Goal: Information Seeking & Learning: Learn about a topic

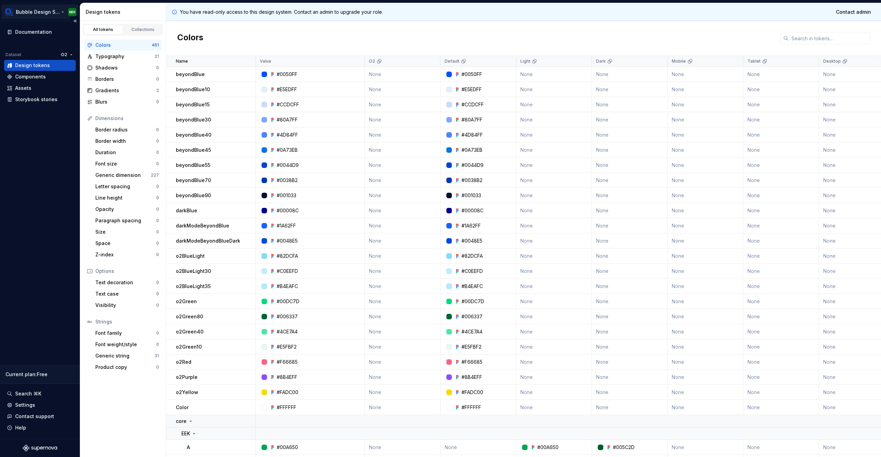
click at [74, 13] on html "Bubble Design System MH Documentation Dataset O2 Design tokens Components Asset…" at bounding box center [440, 228] width 881 height 457
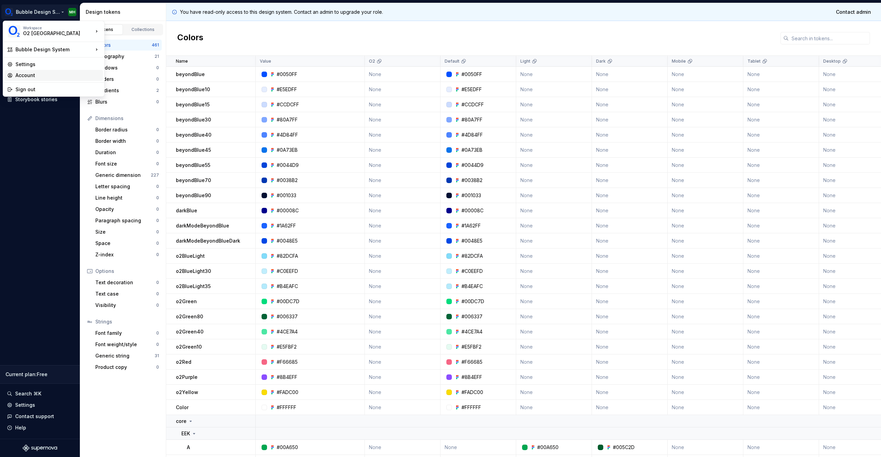
click at [30, 78] on div "Account" at bounding box center [57, 75] width 85 height 7
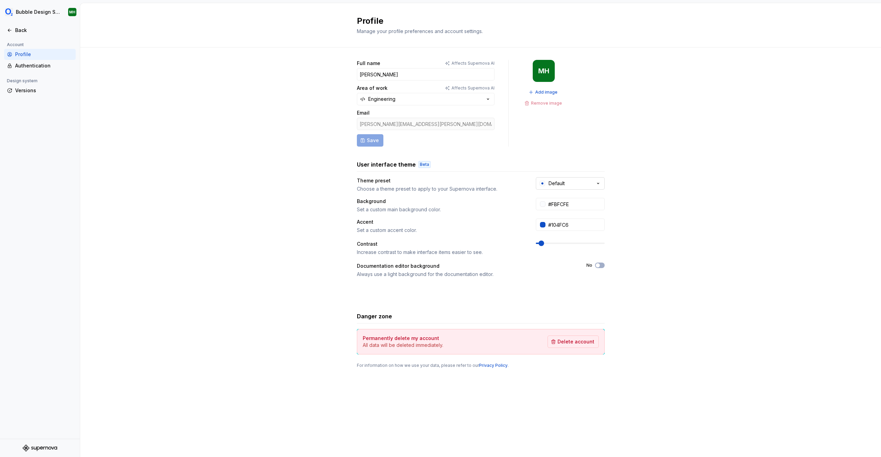
click at [580, 183] on button "Default" at bounding box center [570, 183] width 69 height 12
click at [574, 213] on div "System preference" at bounding box center [572, 211] width 46 height 7
click at [585, 182] on div "System preference" at bounding box center [571, 183] width 44 height 7
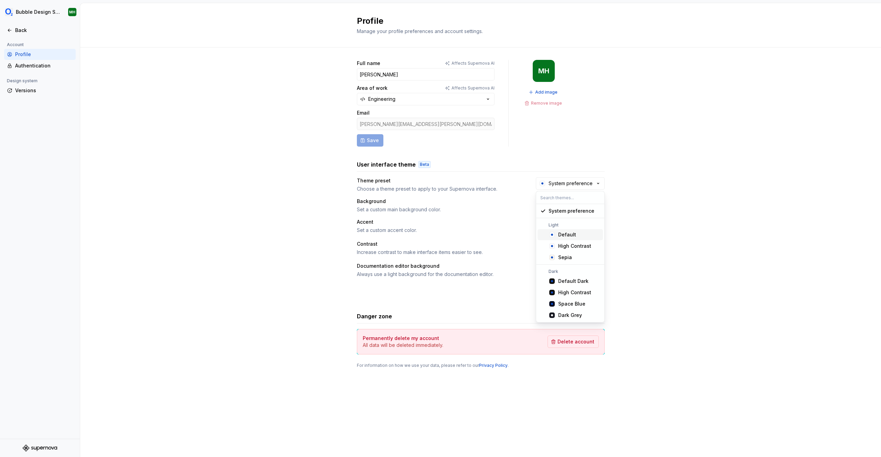
click at [563, 236] on div "Default" at bounding box center [567, 234] width 18 height 7
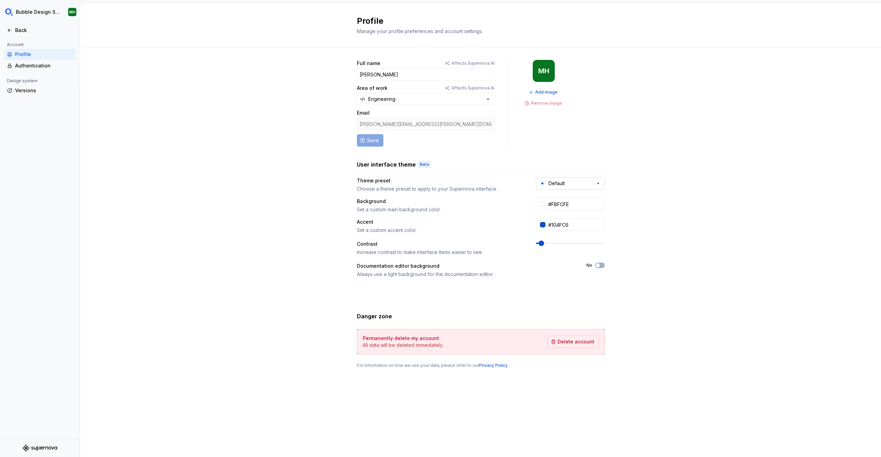
click at [581, 183] on button "Default" at bounding box center [570, 183] width 69 height 12
click at [567, 245] on div "High Contrast" at bounding box center [574, 246] width 33 height 7
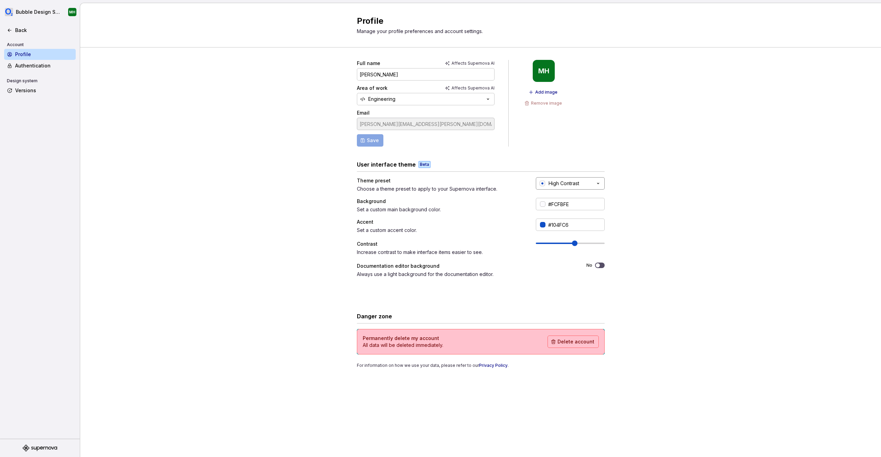
click at [581, 180] on button "High Contrast" at bounding box center [570, 183] width 69 height 12
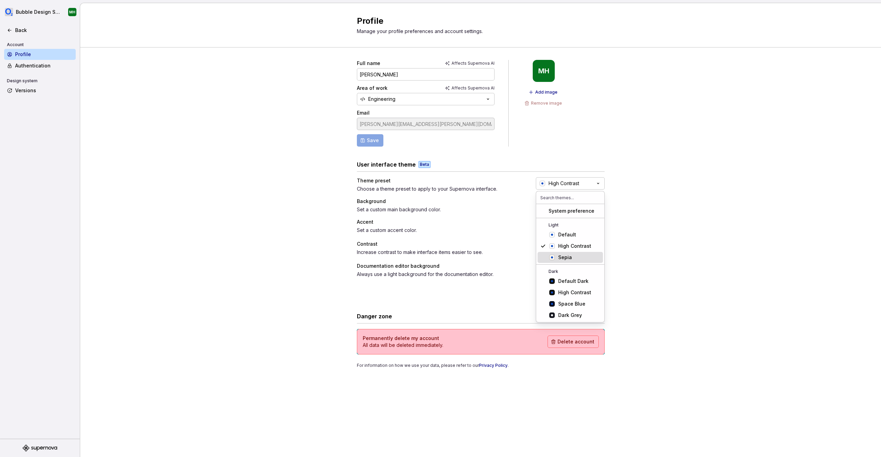
click at [558, 257] on span "Sepia" at bounding box center [570, 257] width 65 height 11
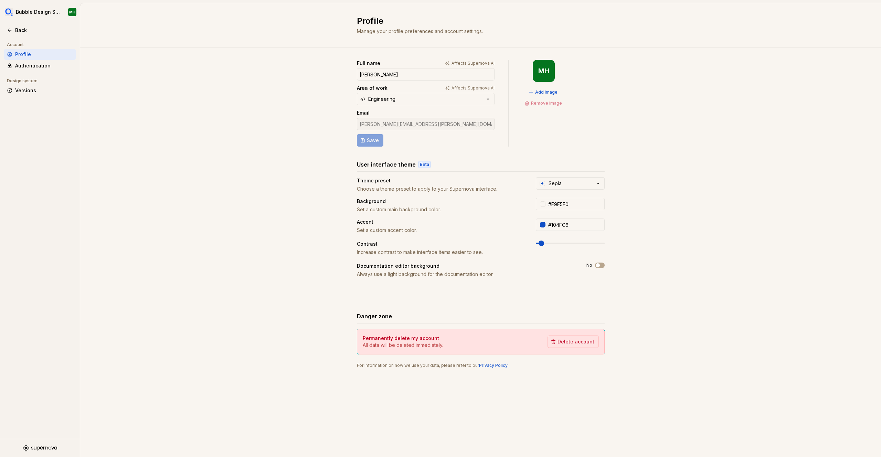
click at [580, 190] on div "Theme preset Choose a theme preset to apply to your Supernova interface. Sepia" at bounding box center [481, 184] width 248 height 15
click at [584, 182] on button "Sepia" at bounding box center [570, 183] width 69 height 12
click at [572, 283] on div "Default Dark" at bounding box center [573, 281] width 30 height 7
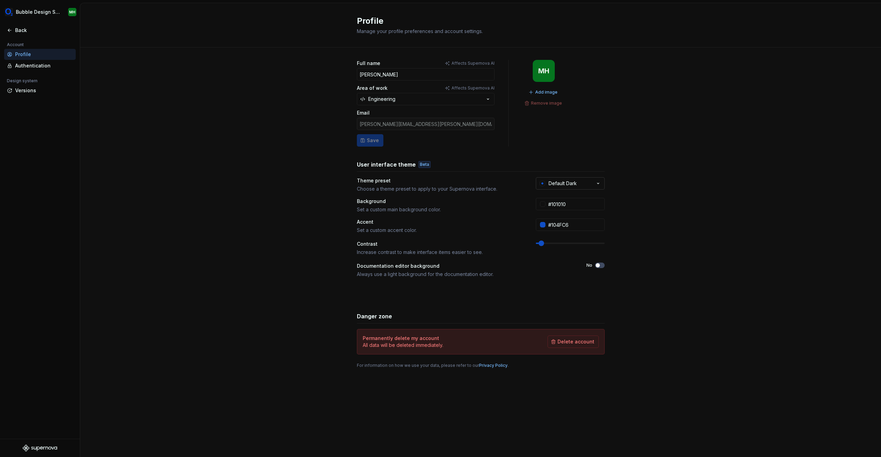
click at [573, 184] on div "Default Dark" at bounding box center [563, 183] width 28 height 7
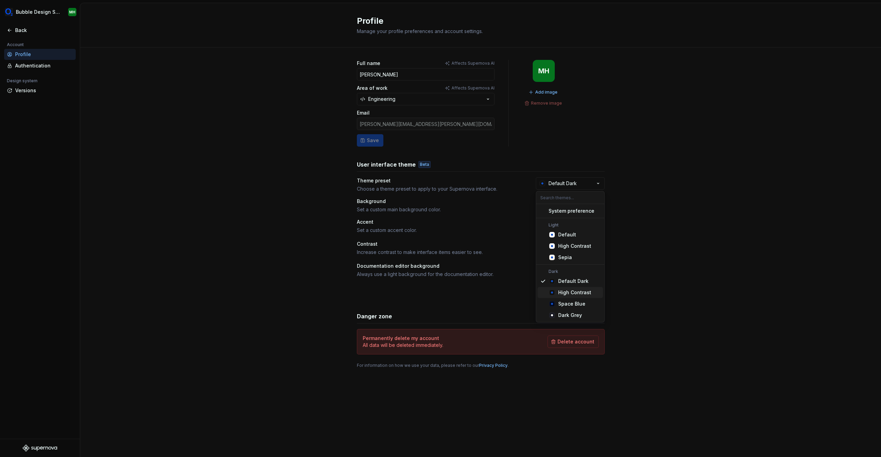
click at [571, 293] on div "High Contrast" at bounding box center [574, 292] width 33 height 7
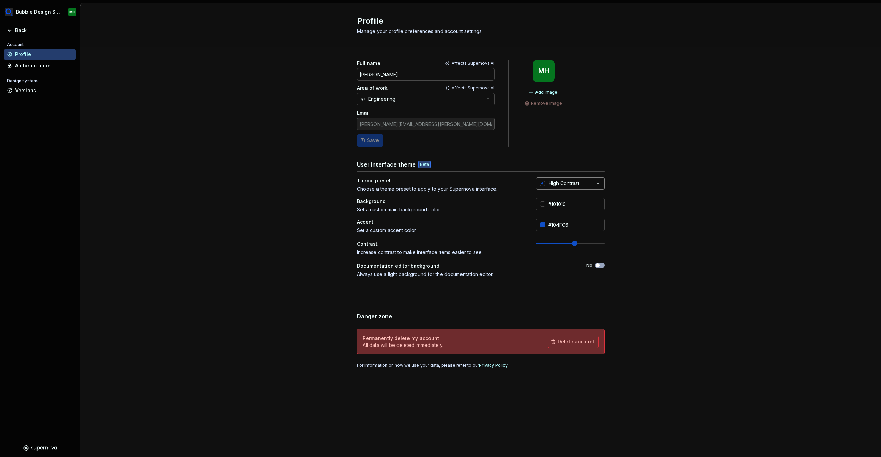
click at [570, 181] on div "High Contrast" at bounding box center [564, 183] width 31 height 7
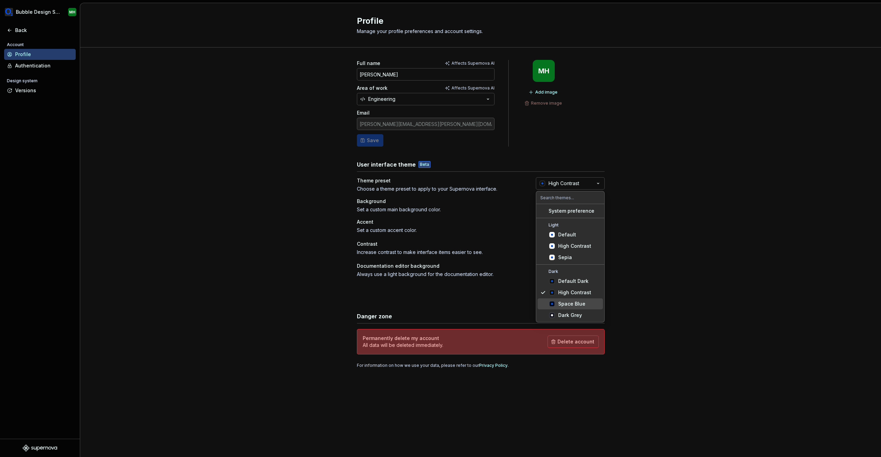
click at [565, 306] on div "Space Blue" at bounding box center [571, 303] width 27 height 7
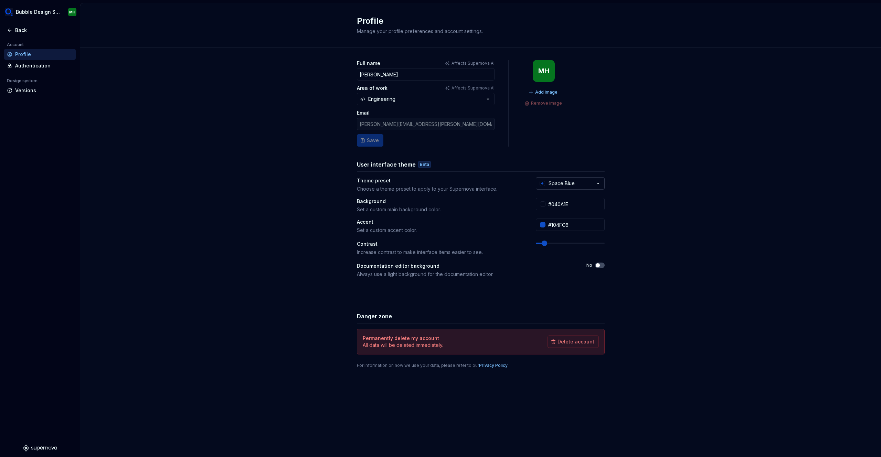
click at [574, 186] on div "Space Blue" at bounding box center [562, 183] width 26 height 7
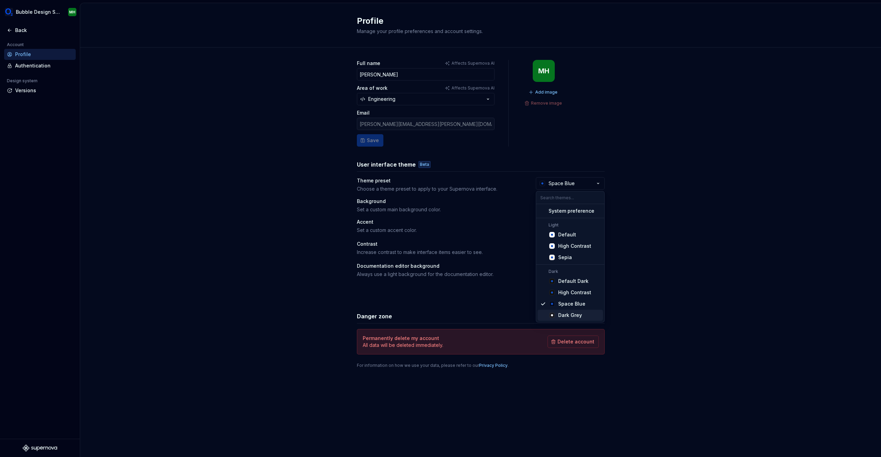
click at [563, 317] on div "Dark Grey" at bounding box center [570, 315] width 24 height 7
type input "#191A23"
type input "#FFFFFF"
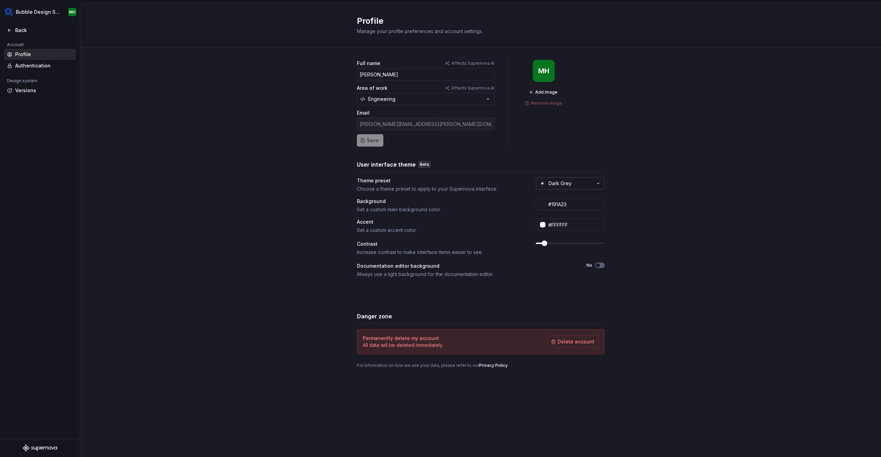
click at [569, 183] on div "Dark Grey" at bounding box center [560, 183] width 23 height 7
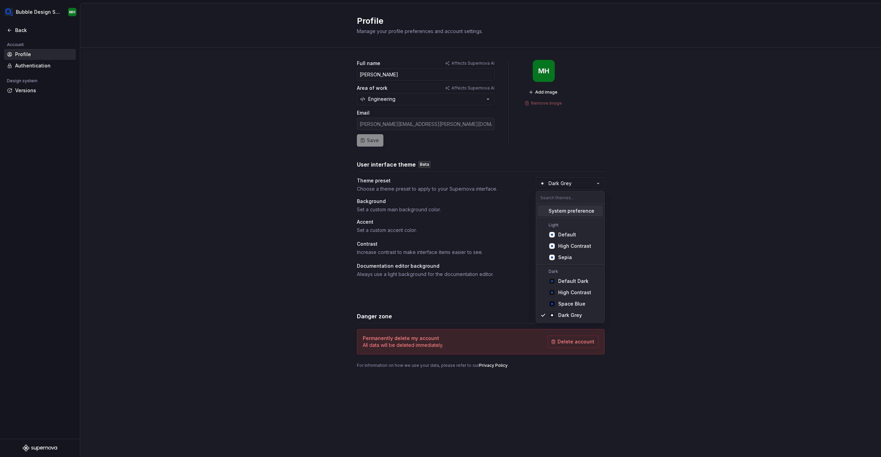
click at [565, 209] on div "System preference" at bounding box center [572, 211] width 46 height 7
type input "#FBFCFE"
type input "#104FC6"
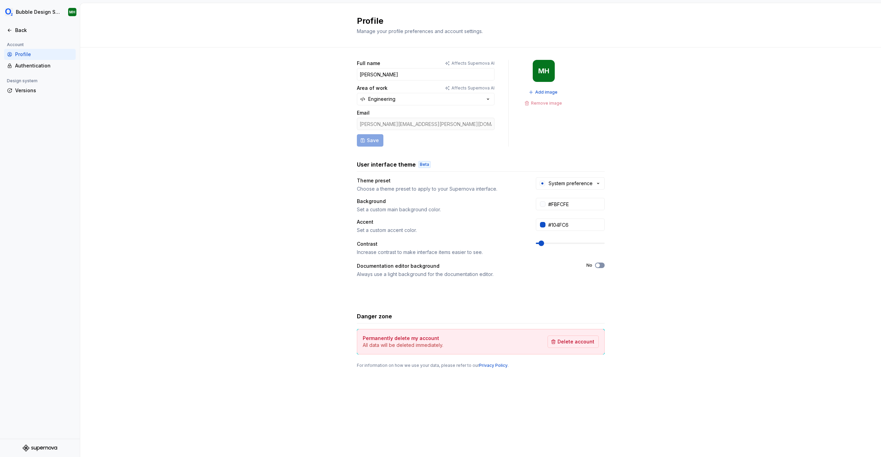
click at [600, 267] on icon "button" at bounding box center [598, 265] width 6 height 4
click at [542, 246] on span at bounding box center [545, 244] width 6 height 6
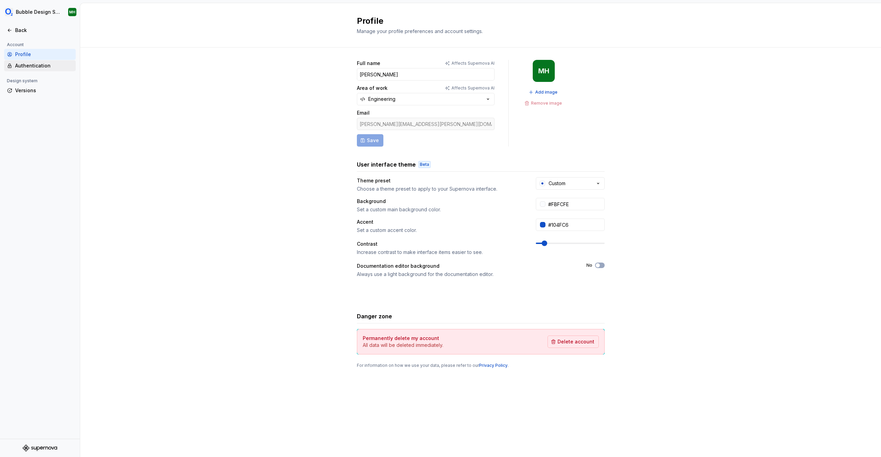
click at [39, 64] on div "Authentication" at bounding box center [44, 65] width 58 height 7
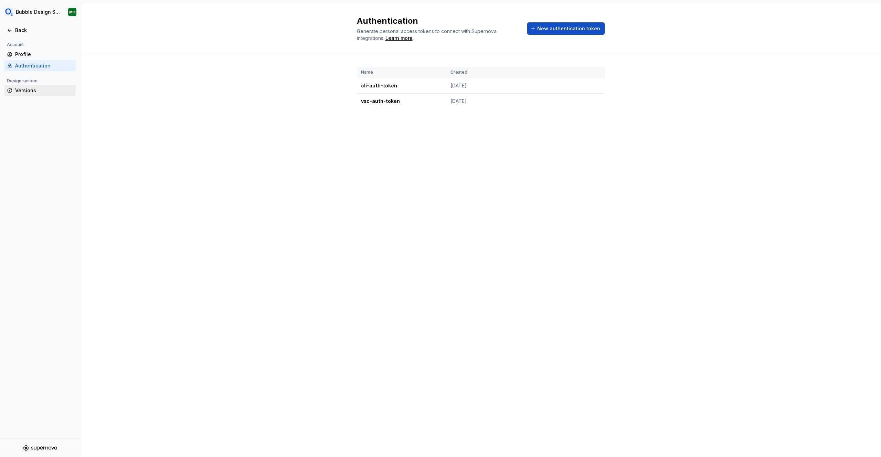
click at [39, 94] on div "Versions" at bounding box center [40, 90] width 72 height 11
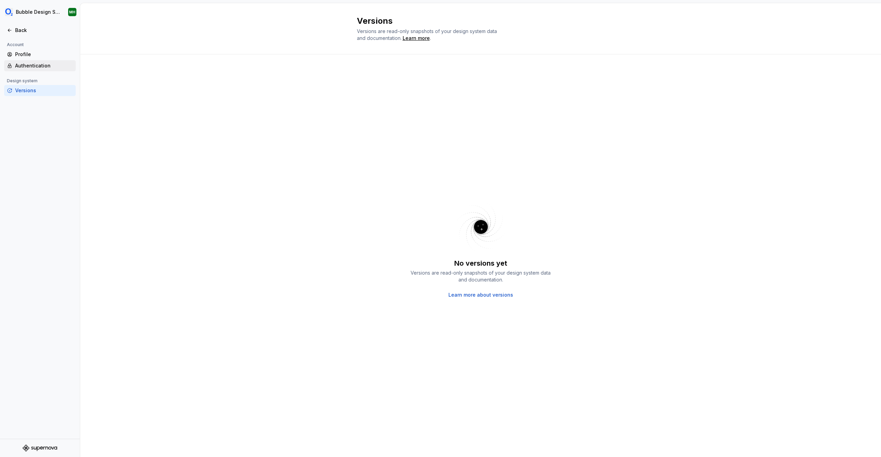
click at [33, 66] on div "Authentication" at bounding box center [44, 65] width 58 height 7
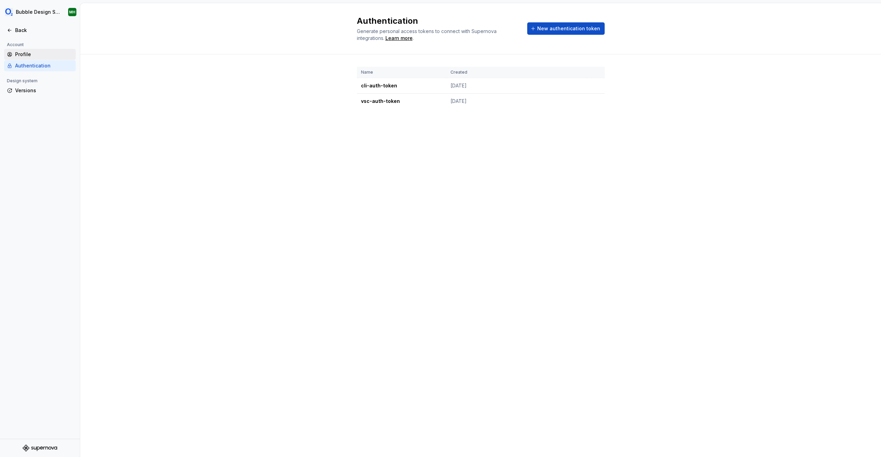
click at [32, 49] on div "Profile" at bounding box center [40, 54] width 72 height 11
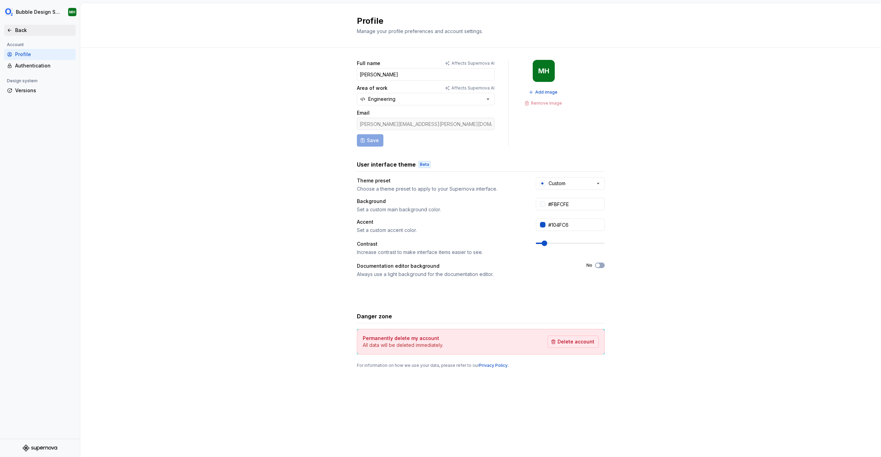
click at [26, 28] on div "Back" at bounding box center [44, 30] width 58 height 7
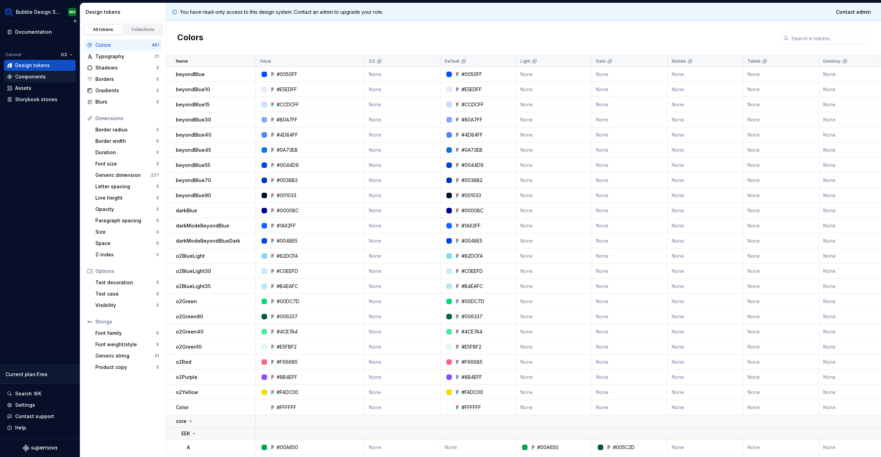
click at [41, 74] on div "Components" at bounding box center [30, 76] width 31 height 7
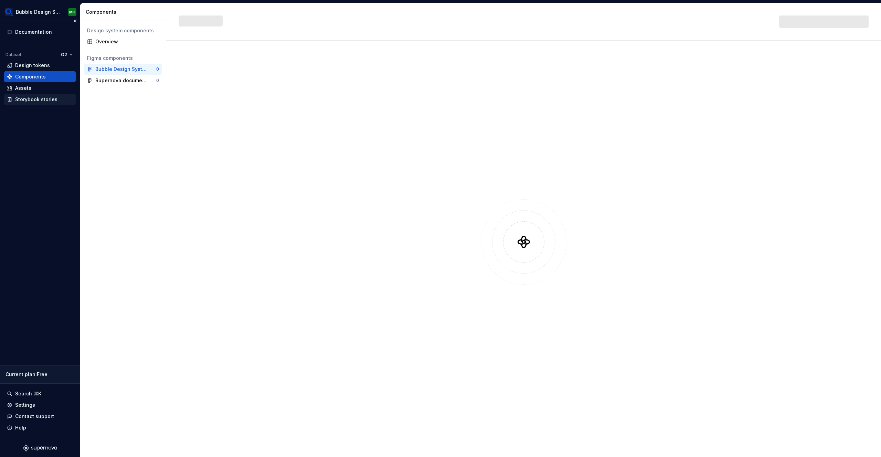
click at [40, 98] on div "Storybook stories" at bounding box center [36, 99] width 42 height 7
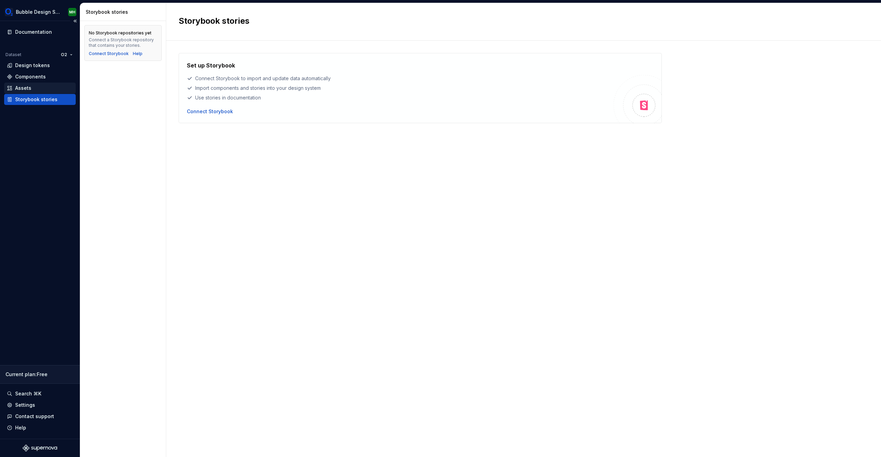
click at [36, 87] on div "Assets" at bounding box center [40, 88] width 66 height 7
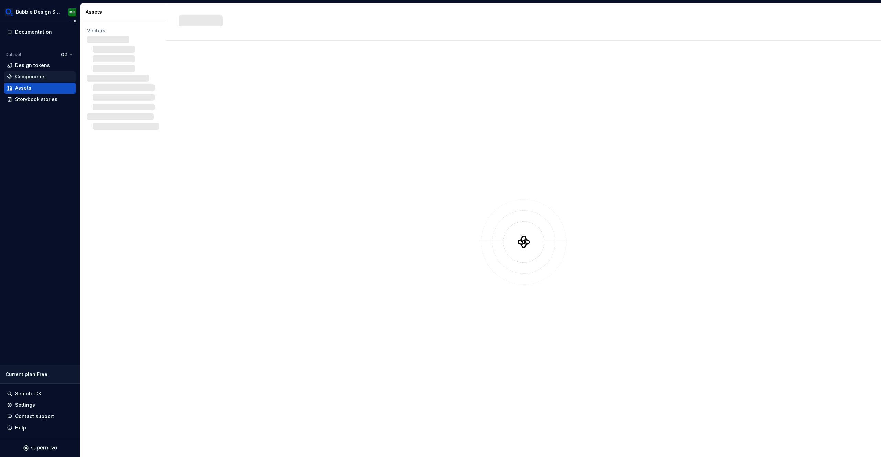
click at [40, 77] on div "Components" at bounding box center [30, 76] width 31 height 7
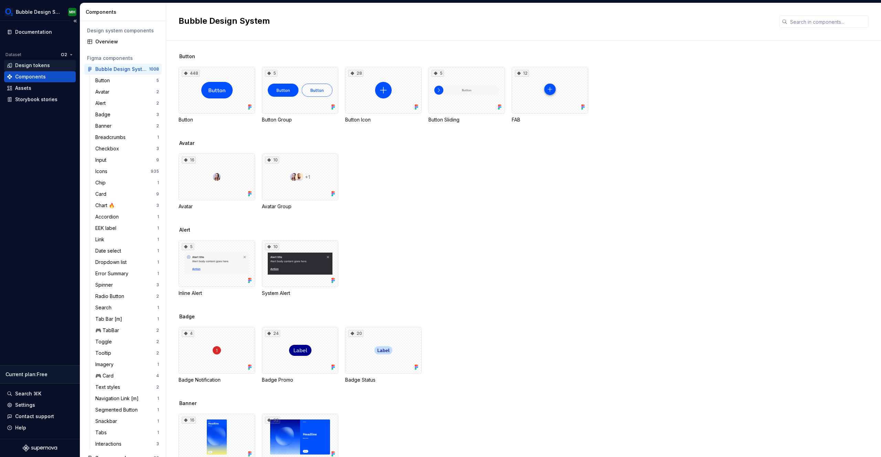
click at [50, 66] on div "Design tokens" at bounding box center [40, 65] width 66 height 7
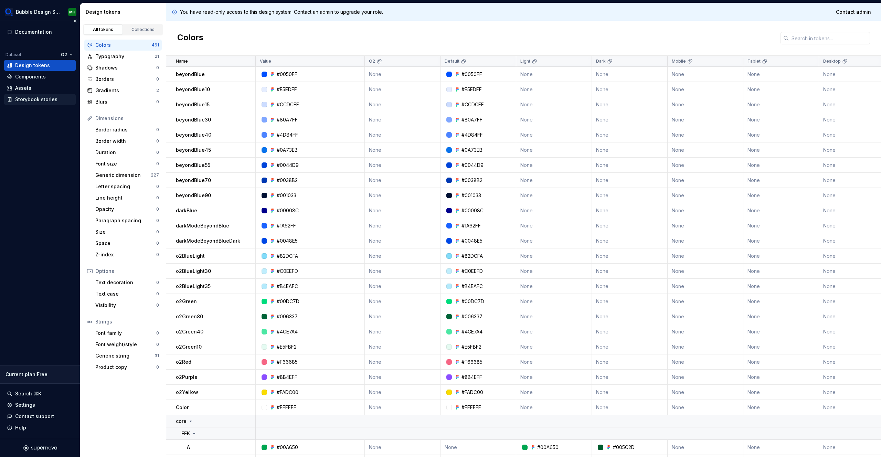
click at [39, 96] on div "Storybook stories" at bounding box center [36, 99] width 42 height 7
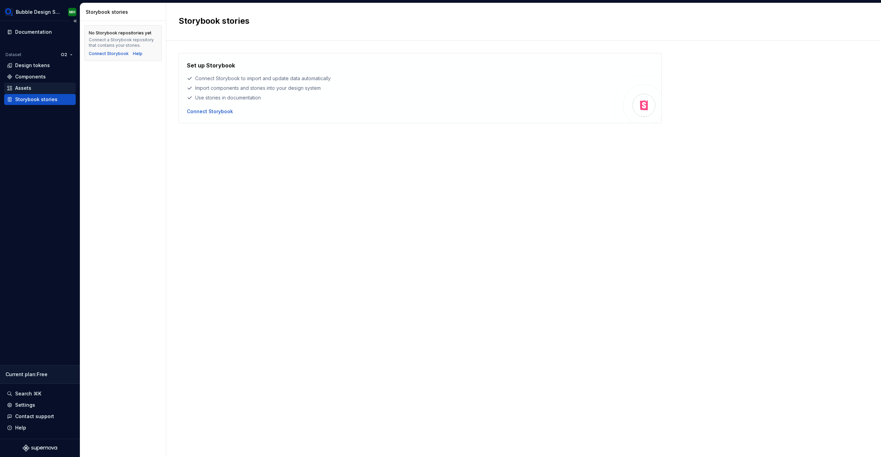
click at [40, 85] on div "Assets" at bounding box center [40, 88] width 66 height 7
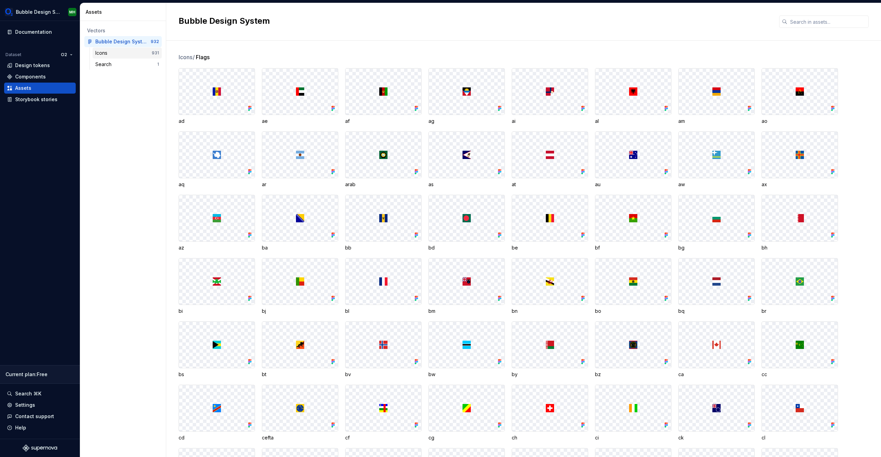
click at [107, 50] on div "Icons" at bounding box center [102, 53] width 15 height 7
click at [106, 60] on div "Search 1" at bounding box center [127, 64] width 69 height 11
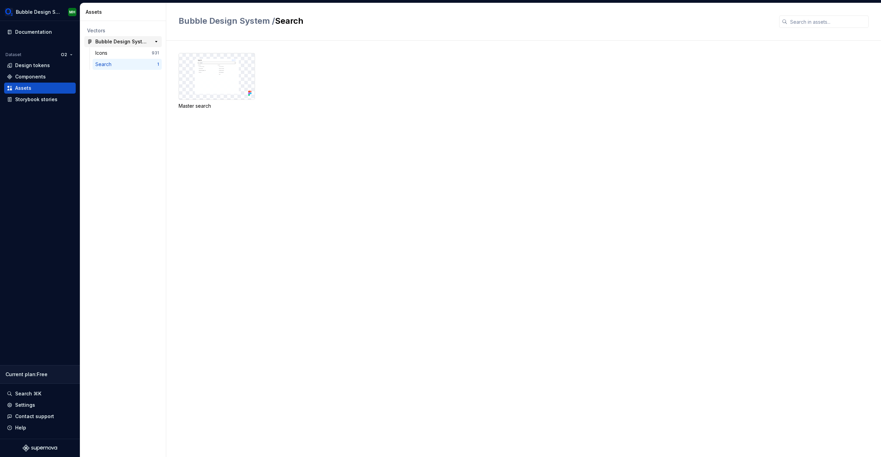
click at [113, 41] on div "Bubble Design System" at bounding box center [120, 41] width 51 height 7
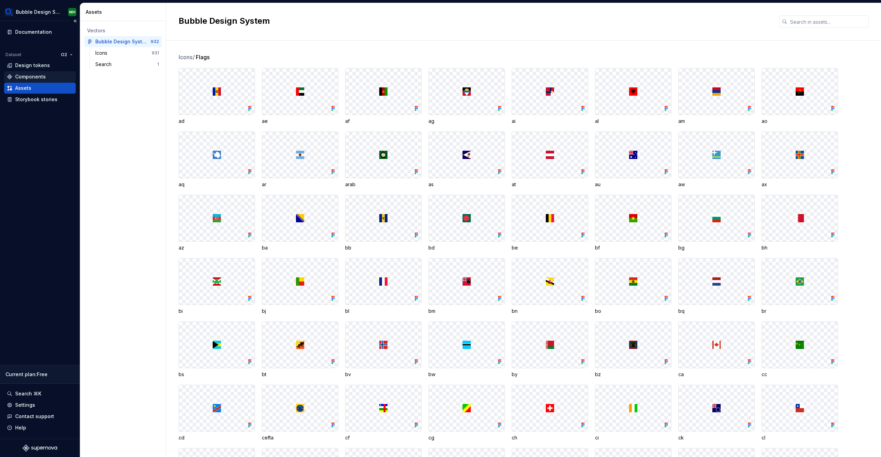
click at [35, 71] on div "Components" at bounding box center [40, 76] width 72 height 11
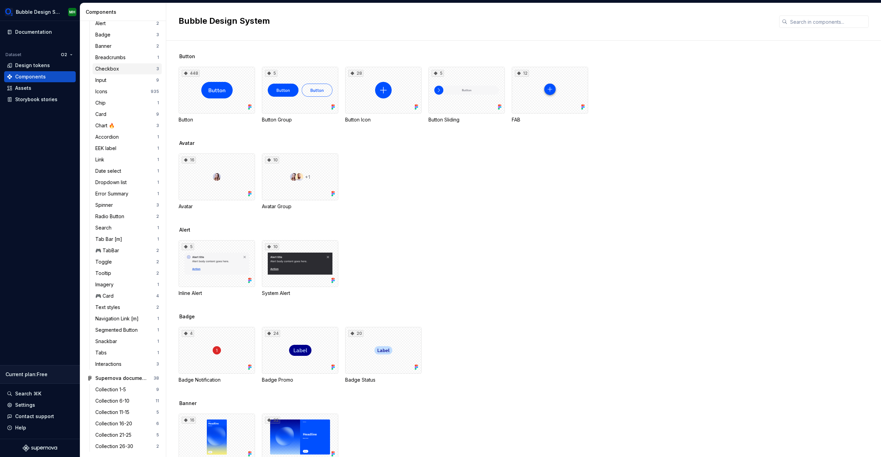
scroll to position [82, 0]
click at [112, 251] on div "🎮 TabBar" at bounding box center [108, 248] width 27 height 7
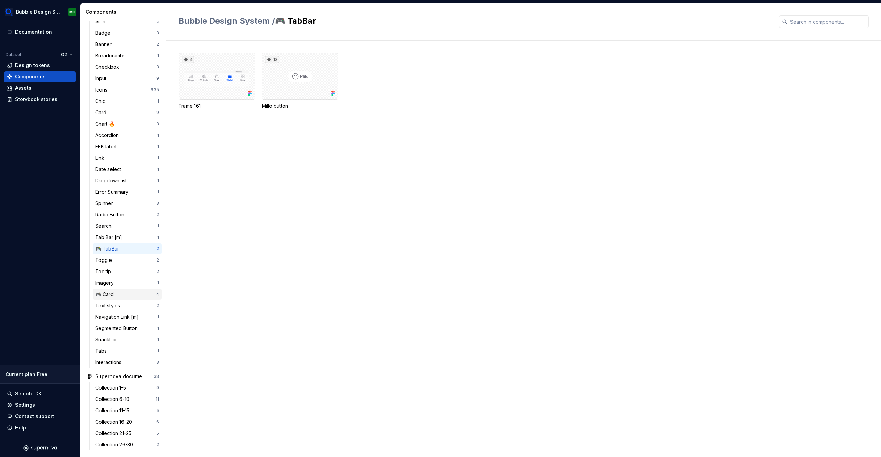
click at [112, 293] on div "🎮 Card" at bounding box center [105, 294] width 21 height 7
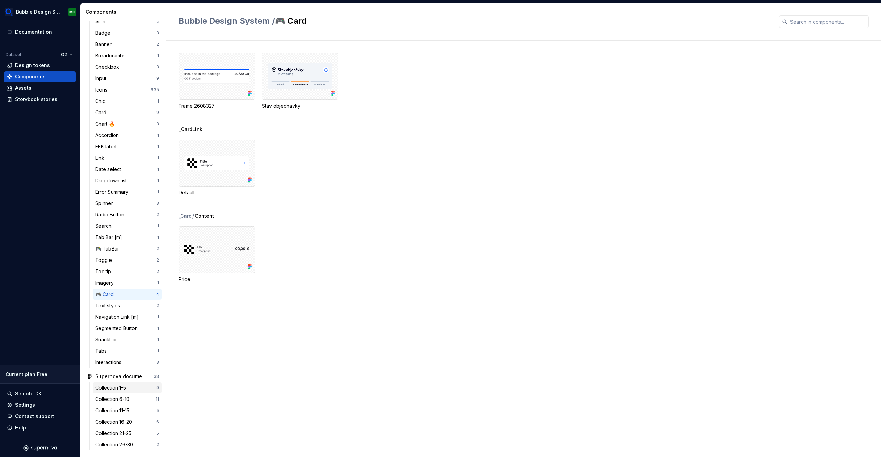
click at [118, 385] on div "Collection 1-5" at bounding box center [111, 387] width 33 height 7
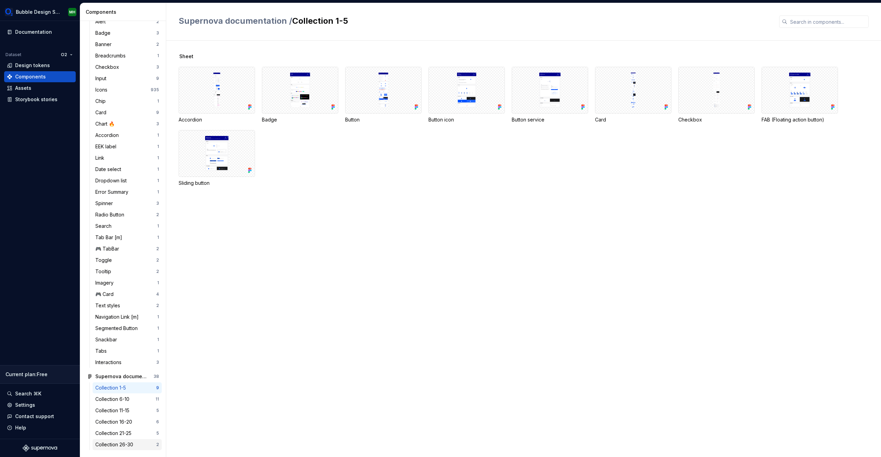
click at [123, 442] on div "Collection 26-30" at bounding box center [115, 444] width 41 height 7
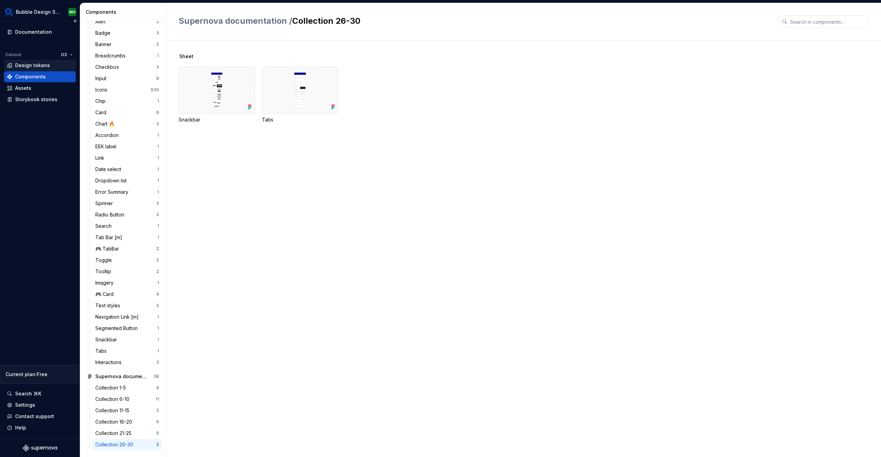
click at [35, 65] on div "Design tokens" at bounding box center [32, 65] width 35 height 7
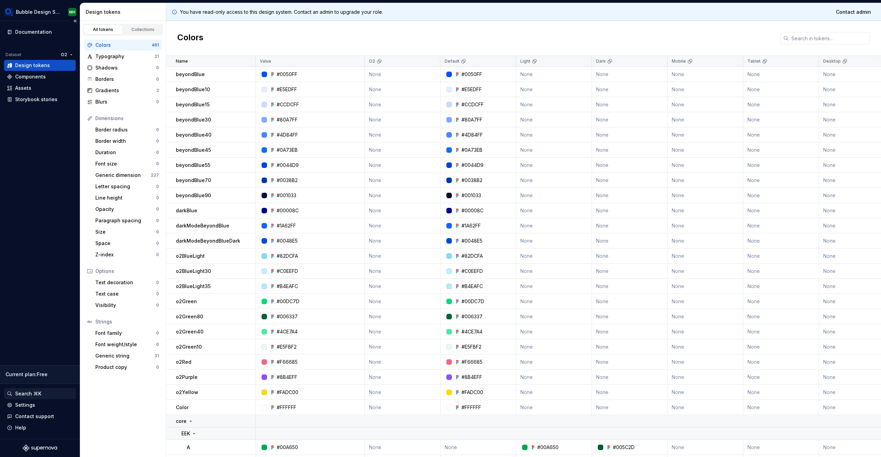
click at [27, 394] on div "Search ⌘K" at bounding box center [28, 393] width 26 height 7
click at [33, 401] on div "Settings" at bounding box center [40, 405] width 72 height 11
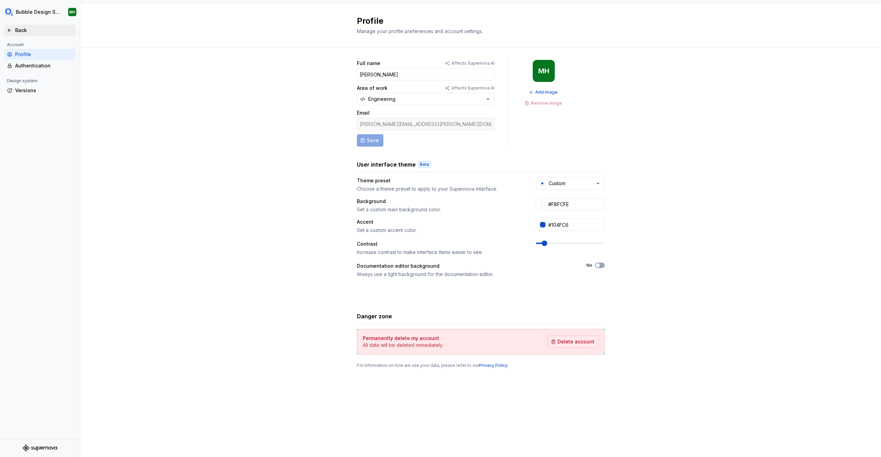
click at [25, 29] on div "Back" at bounding box center [44, 30] width 58 height 7
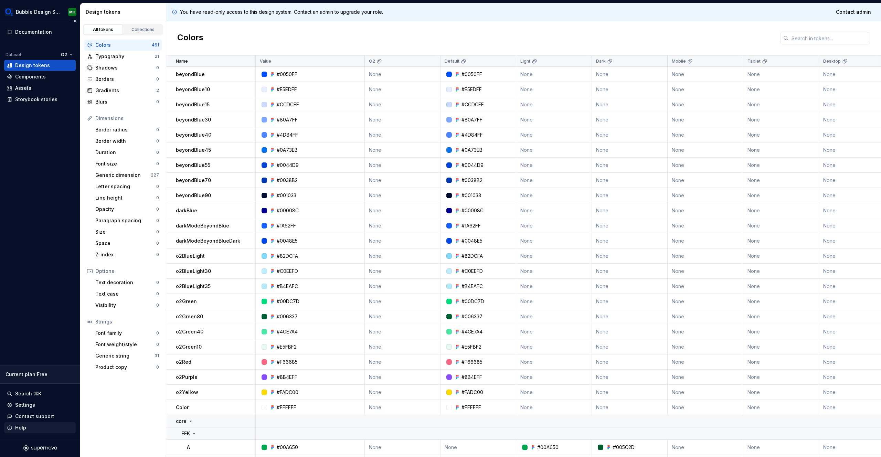
click at [38, 428] on div "Help" at bounding box center [40, 427] width 66 height 7
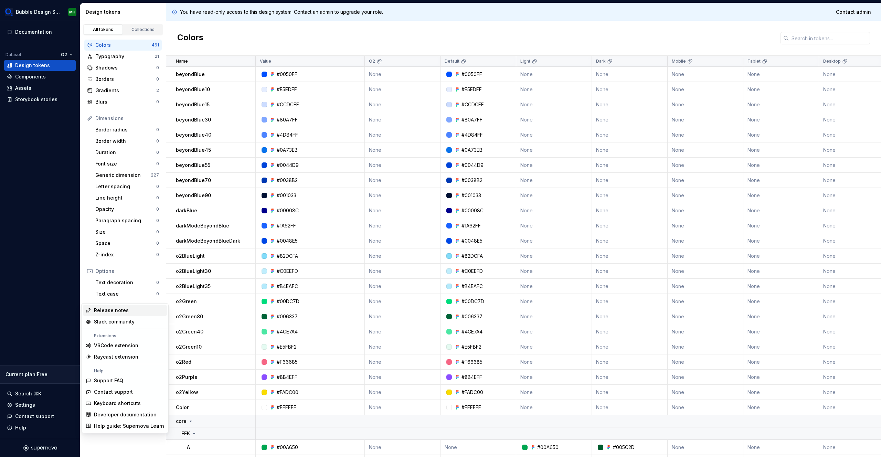
click at [125, 313] on div "Release notes" at bounding box center [111, 310] width 35 height 7
